Goal: Task Accomplishment & Management: Use online tool/utility

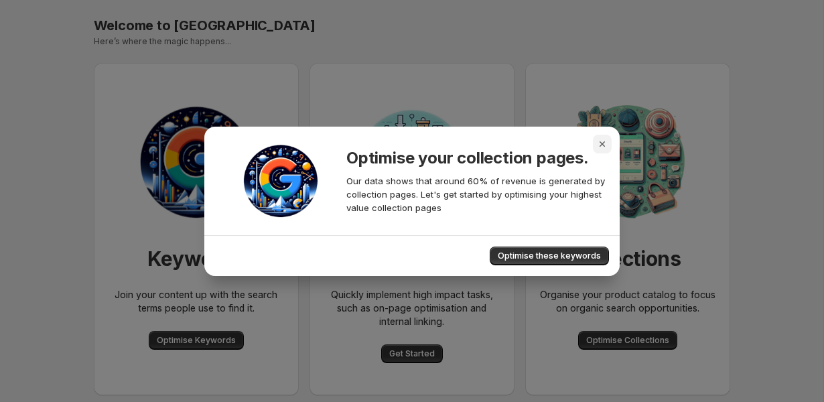
click at [601, 145] on icon "Close" at bounding box center [601, 143] width 5 height 5
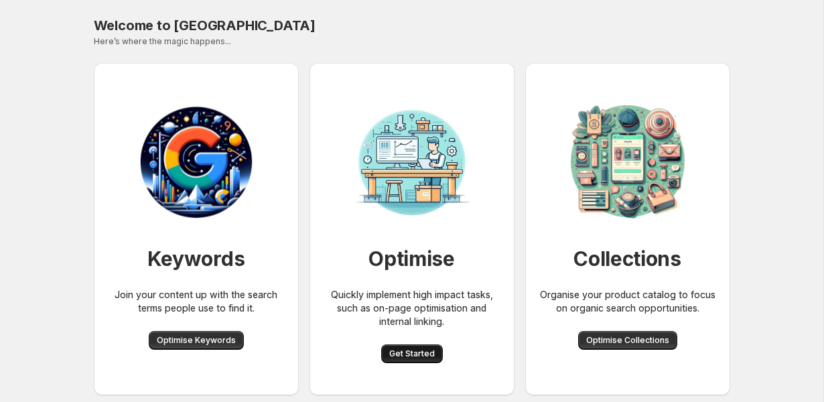
click at [412, 356] on span "Get Started" at bounding box center [412, 353] width 46 height 11
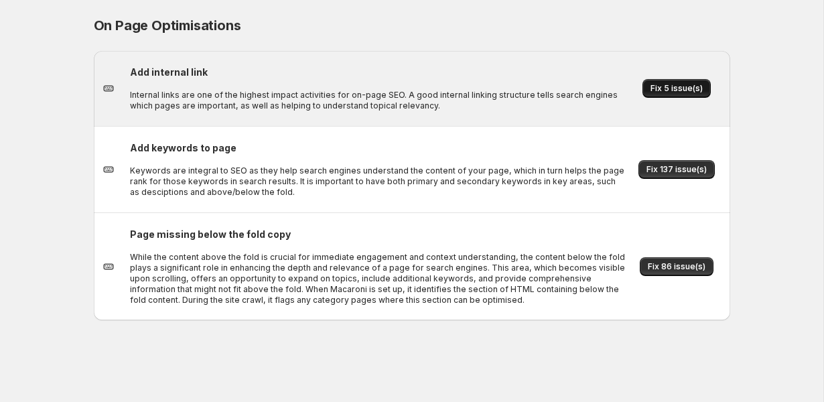
click at [697, 82] on button "Fix 5 issue(s)" at bounding box center [676, 88] width 68 height 19
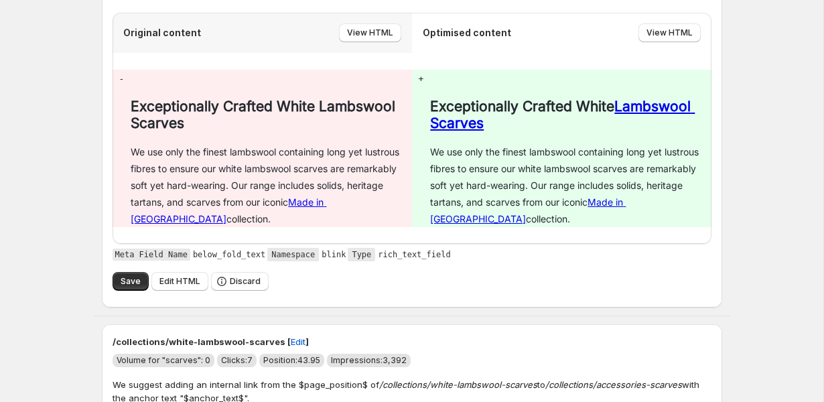
scroll to position [588, 0]
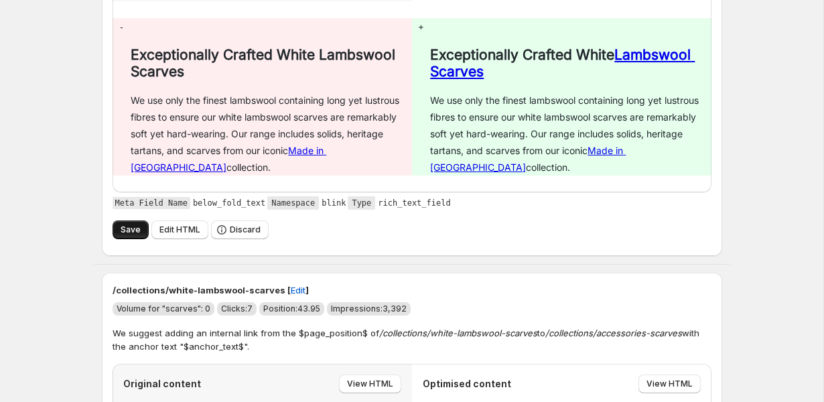
click at [125, 229] on span "Save" at bounding box center [131, 229] width 20 height 11
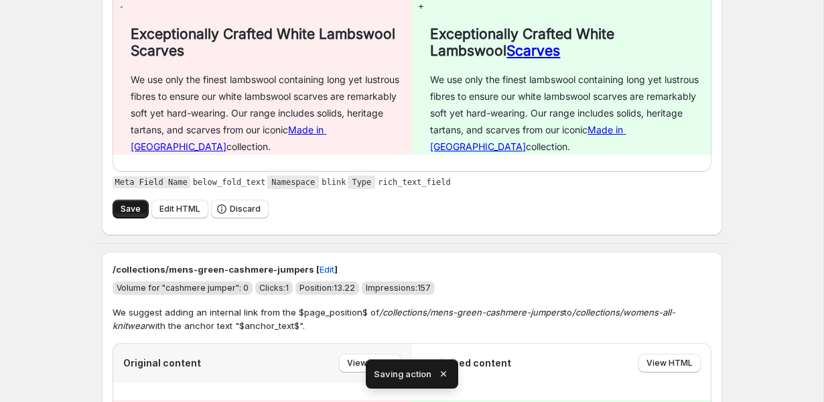
click at [116, 208] on button "Save" at bounding box center [131, 209] width 36 height 19
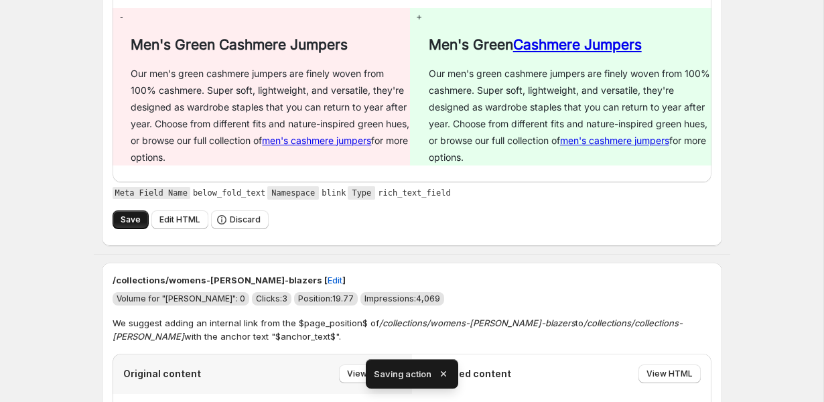
click at [129, 218] on span "Save" at bounding box center [131, 219] width 20 height 11
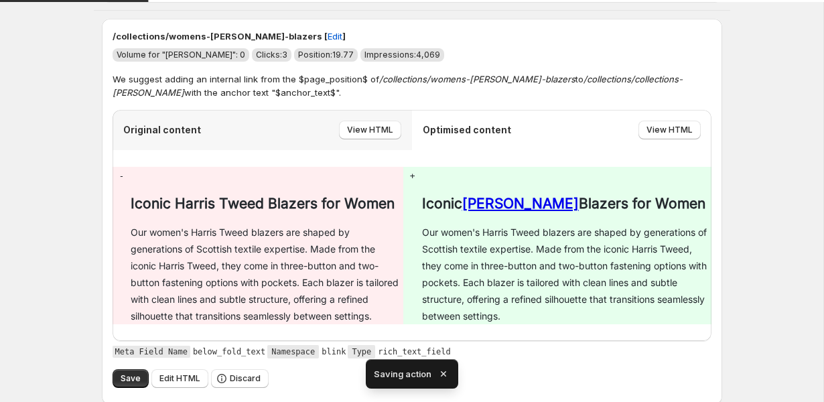
scroll to position [908, 0]
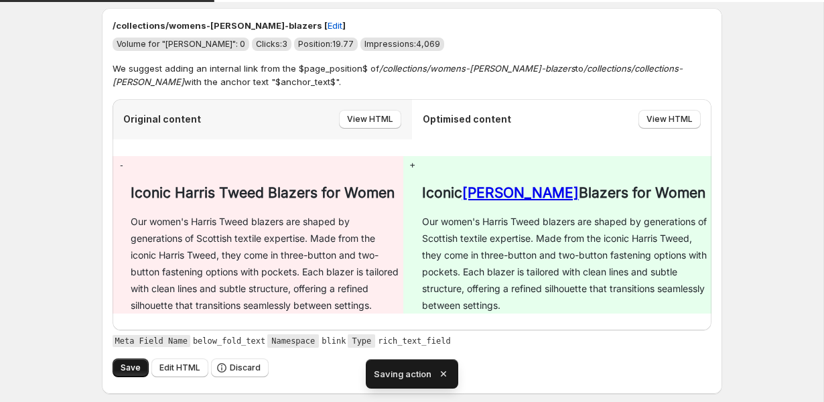
click at [127, 372] on span "Save" at bounding box center [131, 367] width 20 height 11
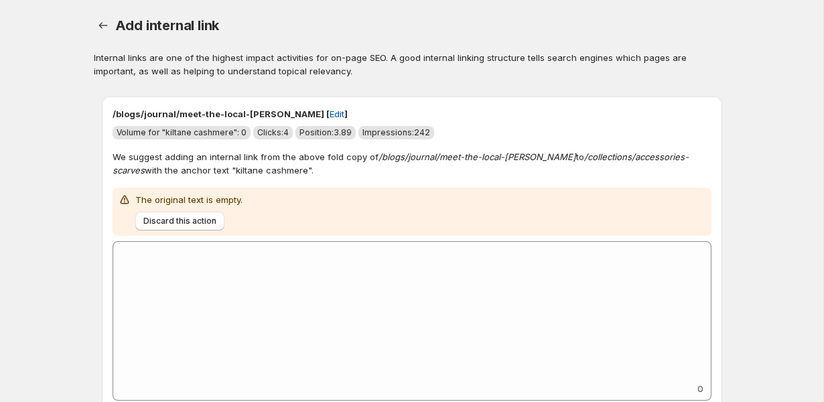
scroll to position [451, 0]
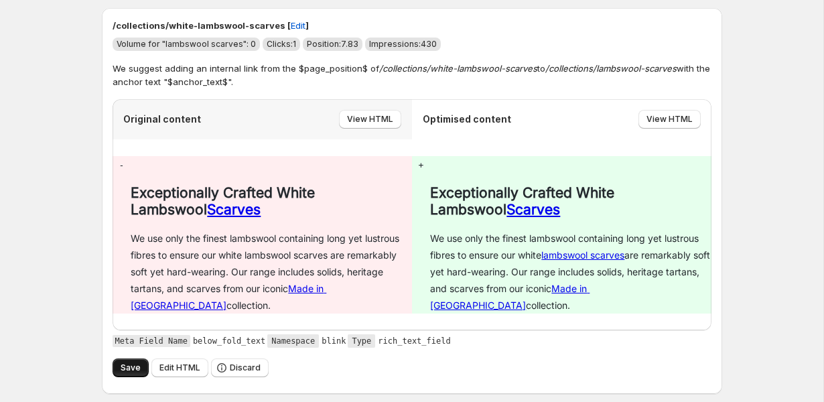
click at [117, 374] on button "Save" at bounding box center [131, 367] width 36 height 19
click at [119, 369] on button "Save" at bounding box center [131, 367] width 36 height 19
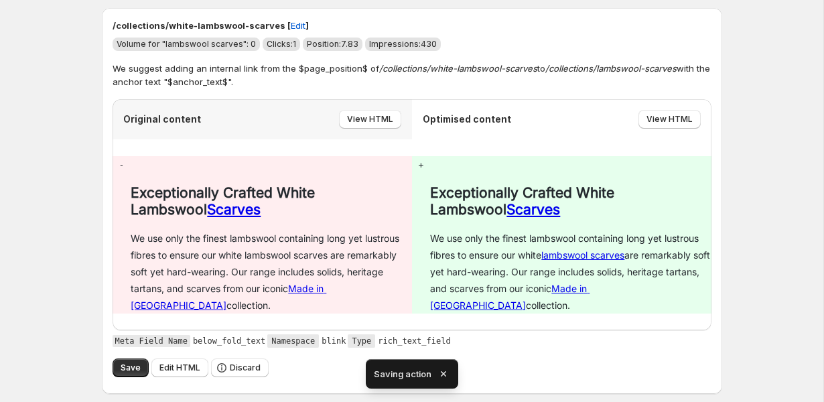
scroll to position [48, 0]
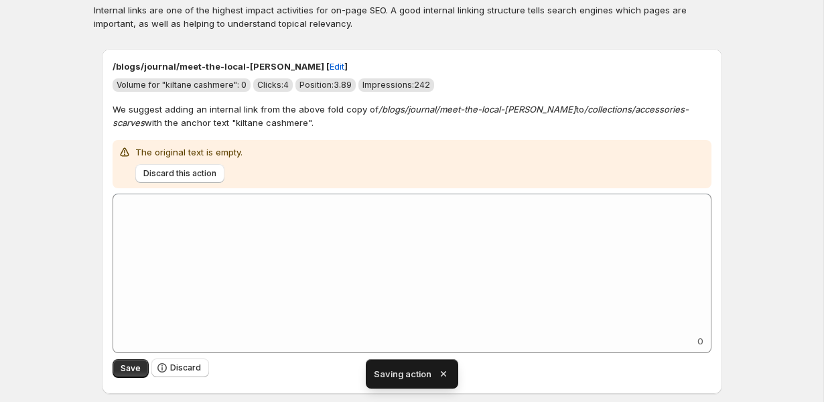
click at [117, 66] on p "/blogs/journal/meet-the-local-[PERSON_NAME] [ Edit ]" at bounding box center [412, 66] width 599 height 13
